Goal: Navigation & Orientation: Find specific page/section

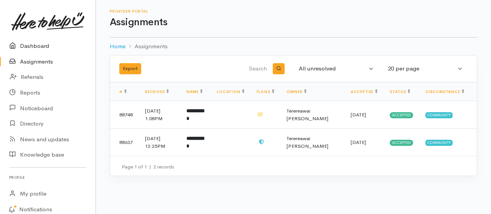
click at [37, 46] on link "Dashboard" at bounding box center [47, 46] width 95 height 16
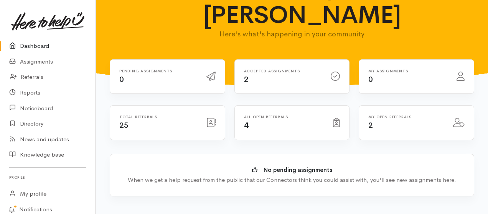
scroll to position [51, 0]
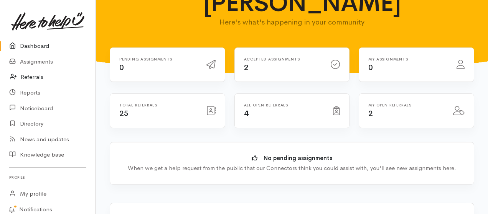
click at [34, 78] on link "Referrals" at bounding box center [47, 77] width 95 height 16
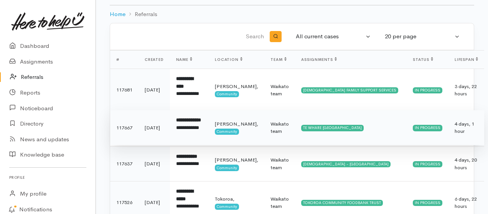
scroll to position [51, 0]
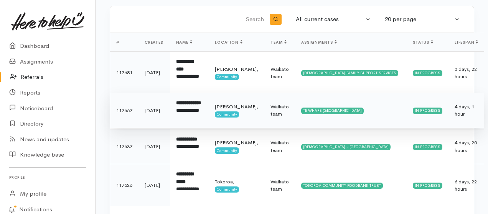
click at [192, 122] on div "**********" at bounding box center [189, 114] width 27 height 15
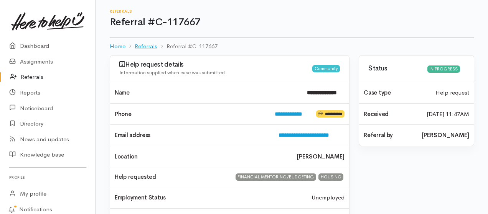
click at [145, 46] on link "Referrals" at bounding box center [146, 46] width 23 height 9
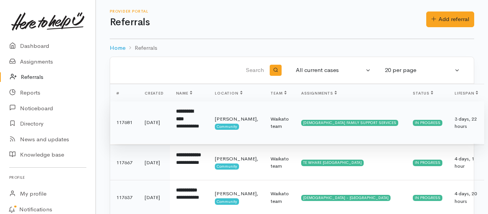
click at [302, 122] on div "CATHOLIC FAMILY SUPPORT SERVICES" at bounding box center [349, 123] width 97 height 6
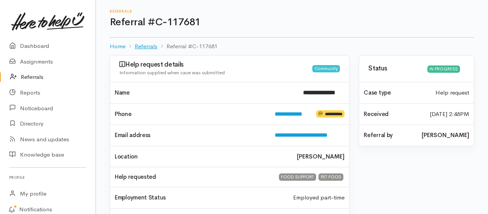
click at [143, 43] on link "Referrals" at bounding box center [146, 46] width 23 height 9
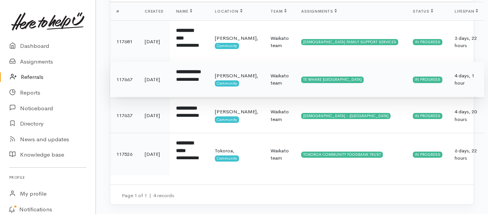
scroll to position [95, 0]
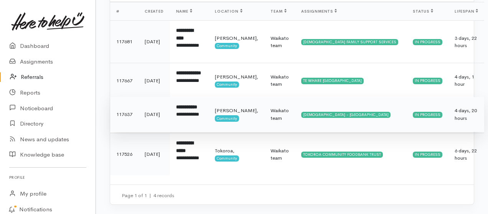
click at [233, 115] on span "Community" at bounding box center [227, 118] width 24 height 6
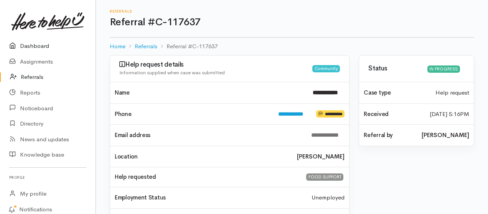
click at [33, 50] on link "Dashboard" at bounding box center [47, 46] width 95 height 16
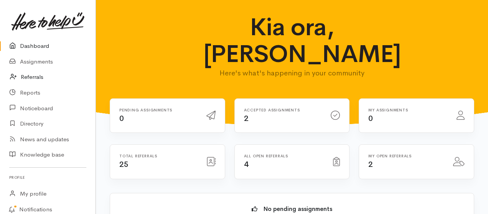
click at [36, 76] on link "Referrals" at bounding box center [47, 77] width 95 height 16
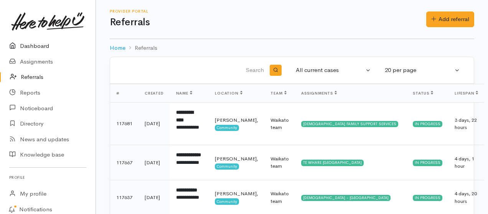
click at [40, 48] on link "Dashboard" at bounding box center [47, 46] width 95 height 16
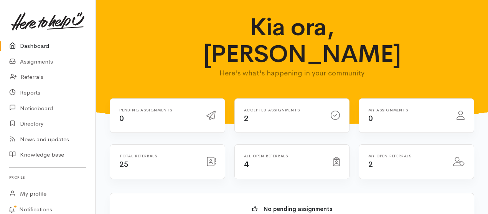
click at [40, 43] on link "Dashboard" at bounding box center [47, 46] width 95 height 16
